Goal: Transaction & Acquisition: Purchase product/service

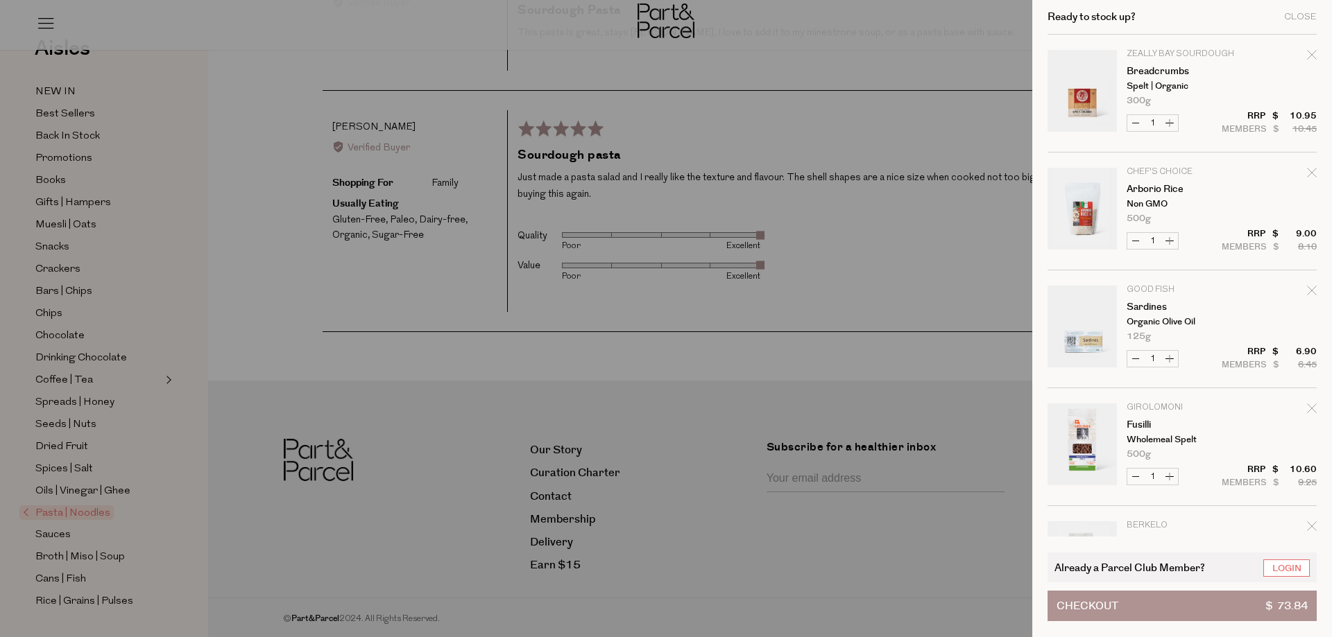
click at [1309, 293] on icon "Remove Sardines" at bounding box center [1312, 291] width 10 height 10
type input "Add Membership"
click at [1207, 597] on button "Checkout $ 66.94" at bounding box center [1181, 606] width 269 height 31
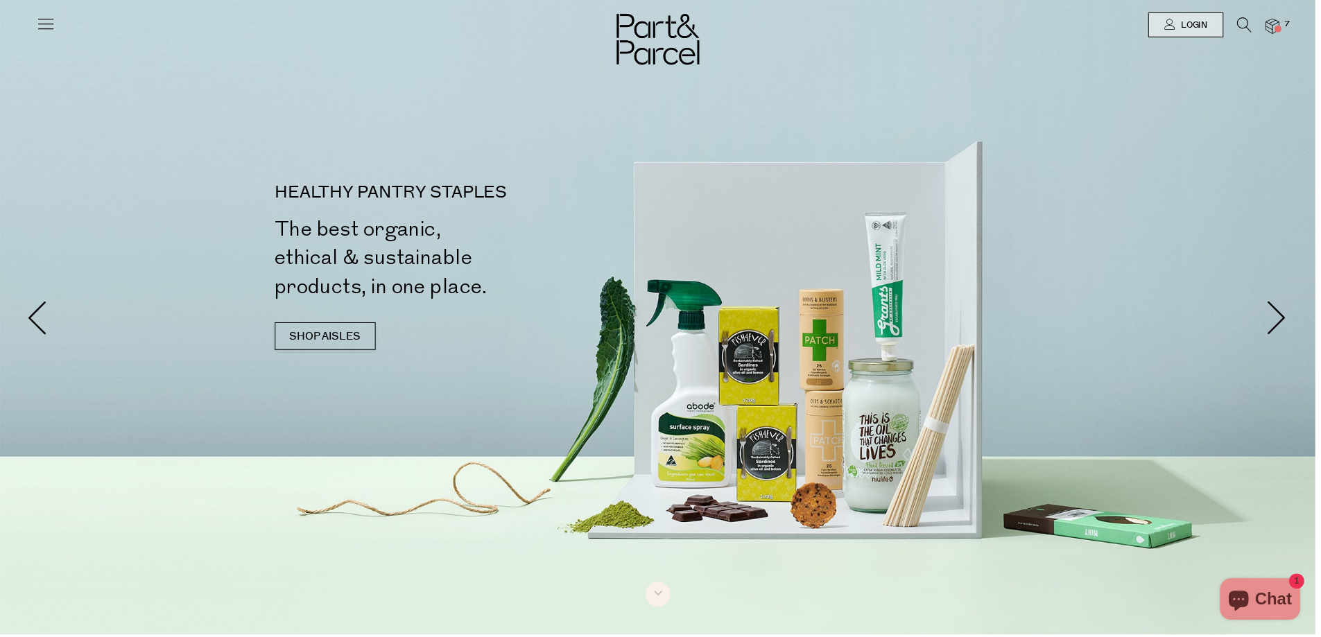
click at [1285, 29] on span at bounding box center [1284, 29] width 7 height 7
